Goal: Task Accomplishment & Management: Use online tool/utility

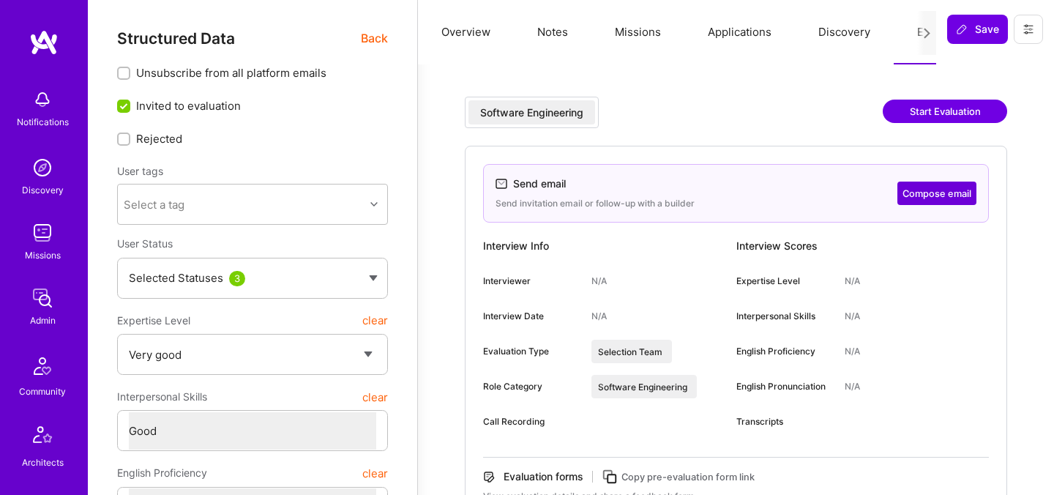
select select "5"
select select "4"
select select "7"
select select "US"
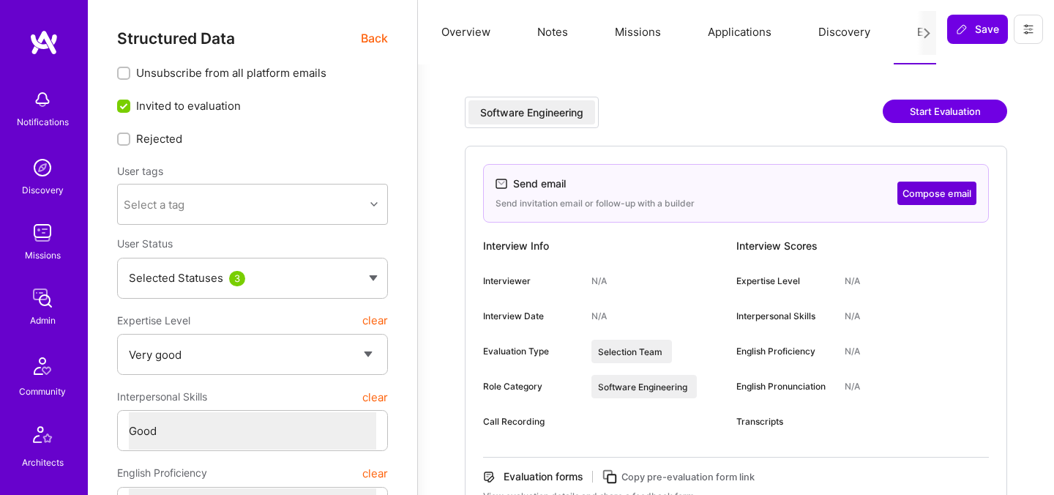
select select "Right Now"
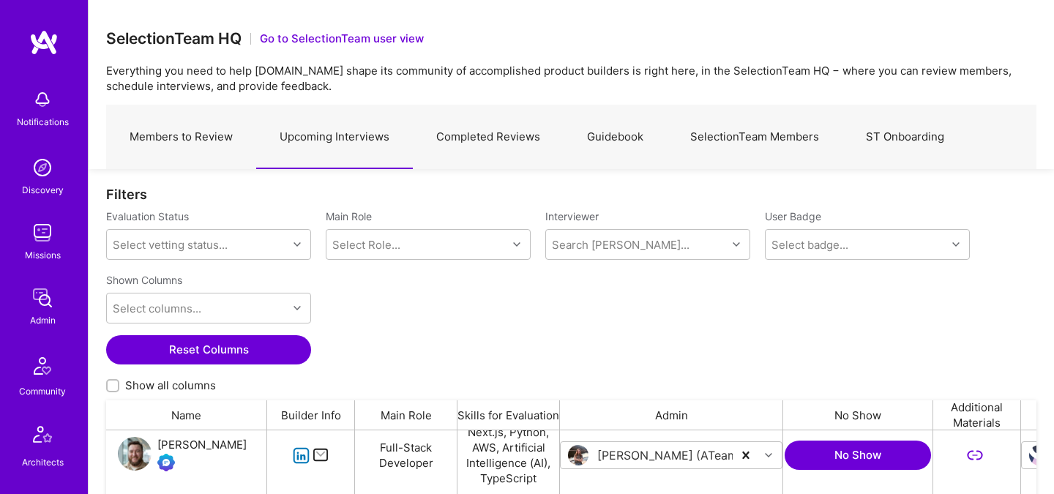
scroll to position [440, 0]
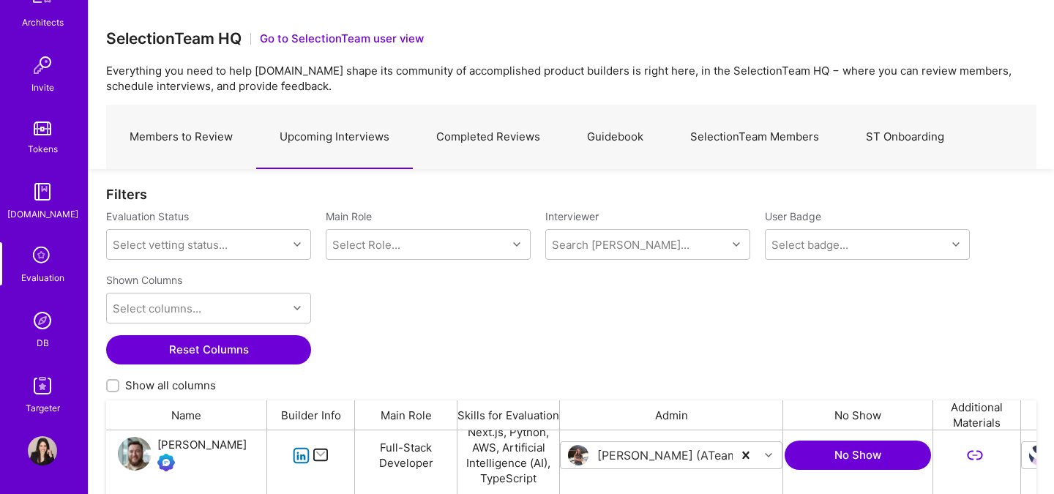
click at [40, 260] on icon at bounding box center [43, 256] width 28 height 28
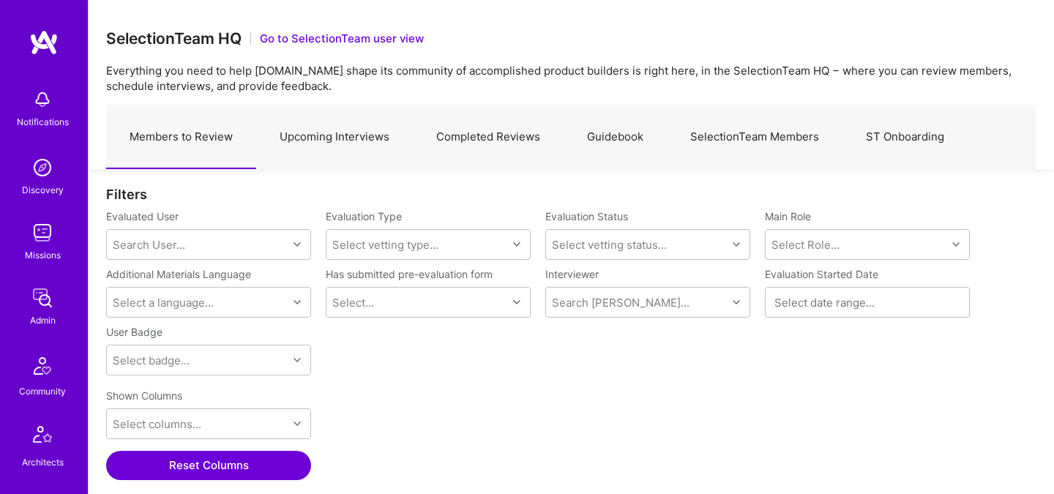
click at [307, 140] on link "Upcoming Interviews" at bounding box center [334, 137] width 157 height 64
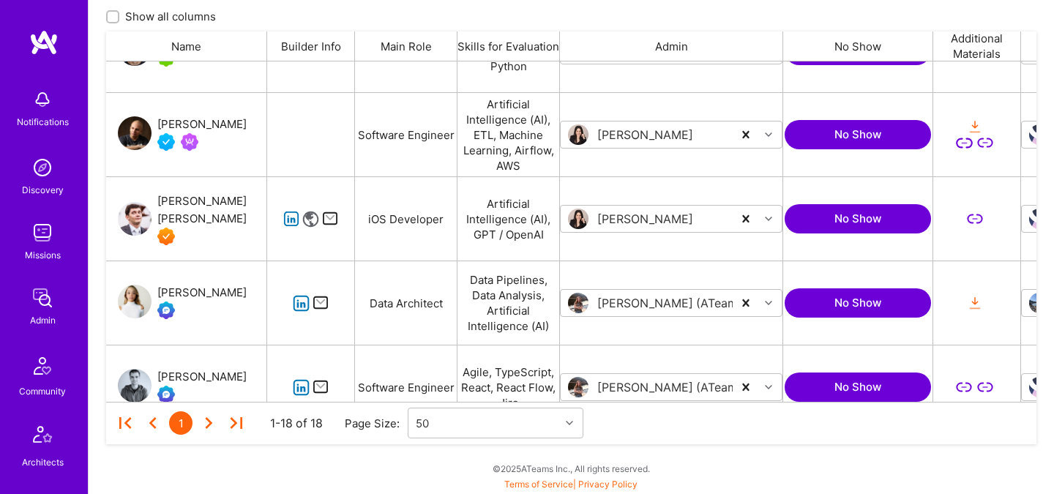
scroll to position [300, 0]
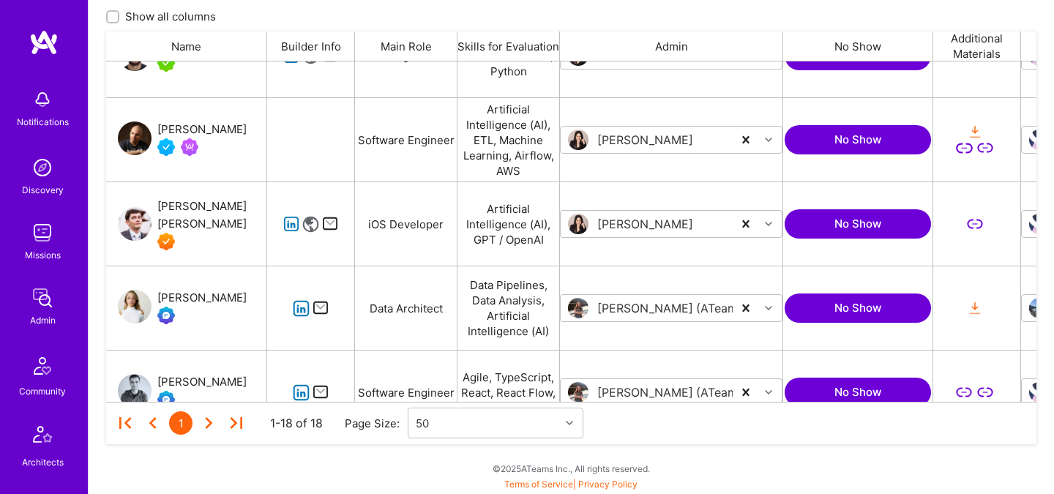
click at [159, 203] on div "[PERSON_NAME] [PERSON_NAME]" at bounding box center [211, 215] width 109 height 35
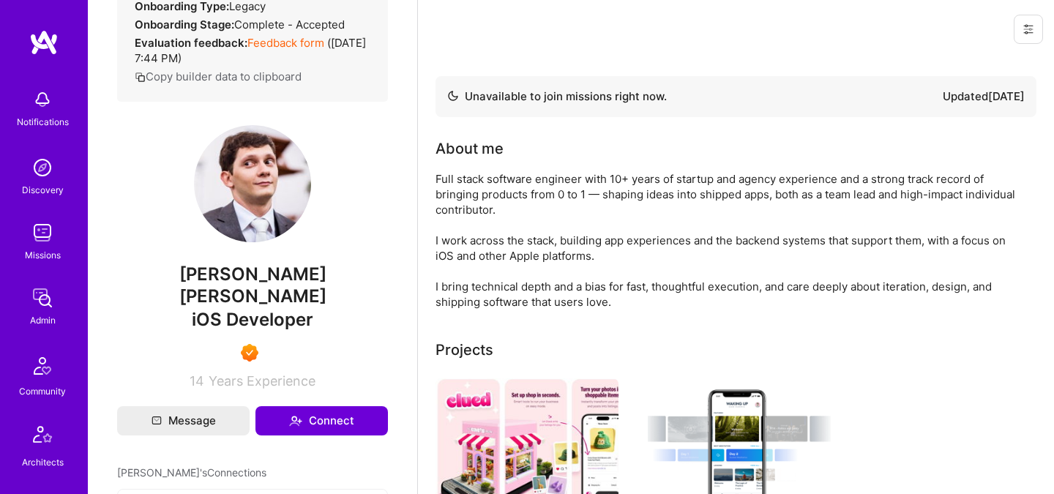
scroll to position [334, 0]
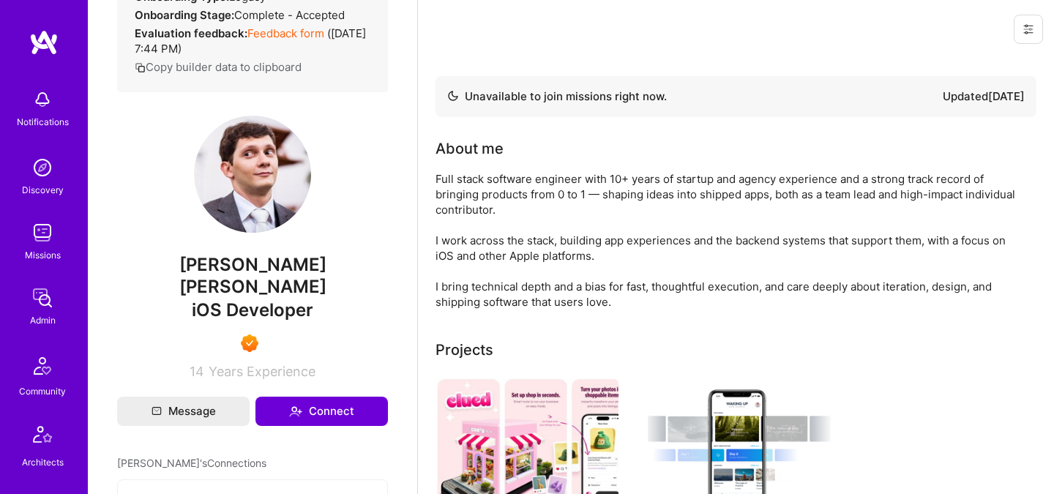
click at [270, 264] on span "[PERSON_NAME] [PERSON_NAME]" at bounding box center [252, 276] width 271 height 44
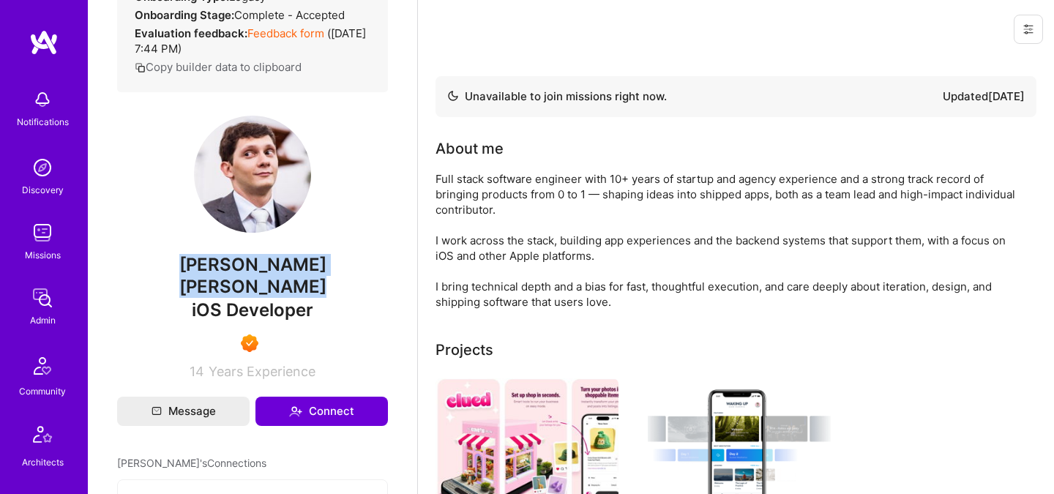
copy span "[PERSON_NAME] [PERSON_NAME]"
